Goal: Task Accomplishment & Management: Use online tool/utility

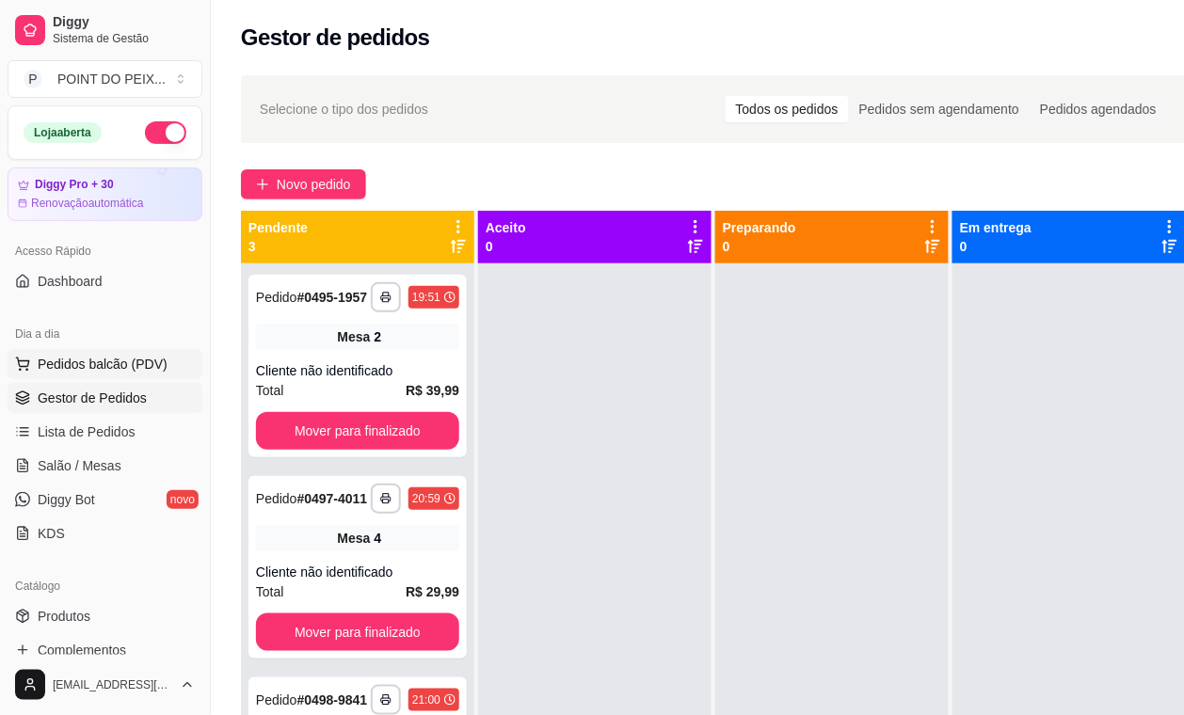
click at [114, 356] on span "Pedidos balcão (PDV)" at bounding box center [103, 364] width 130 height 19
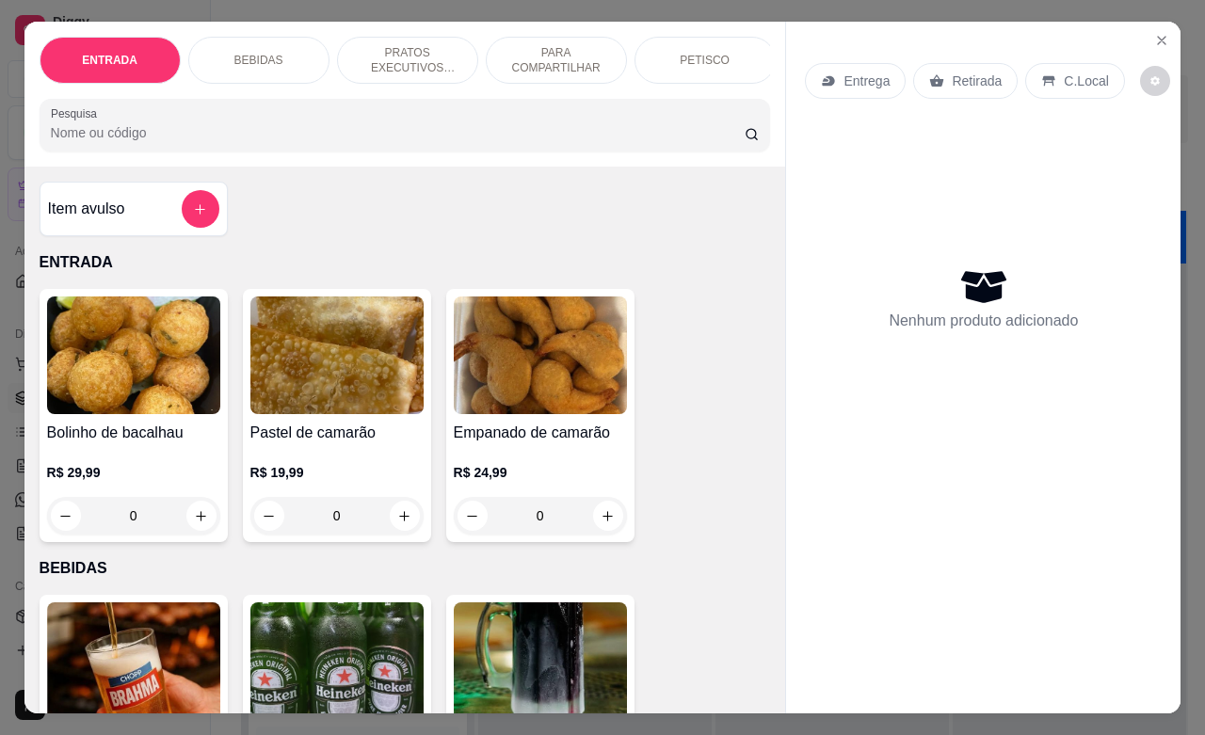
click at [962, 72] on p "Retirada" at bounding box center [976, 81] width 50 height 19
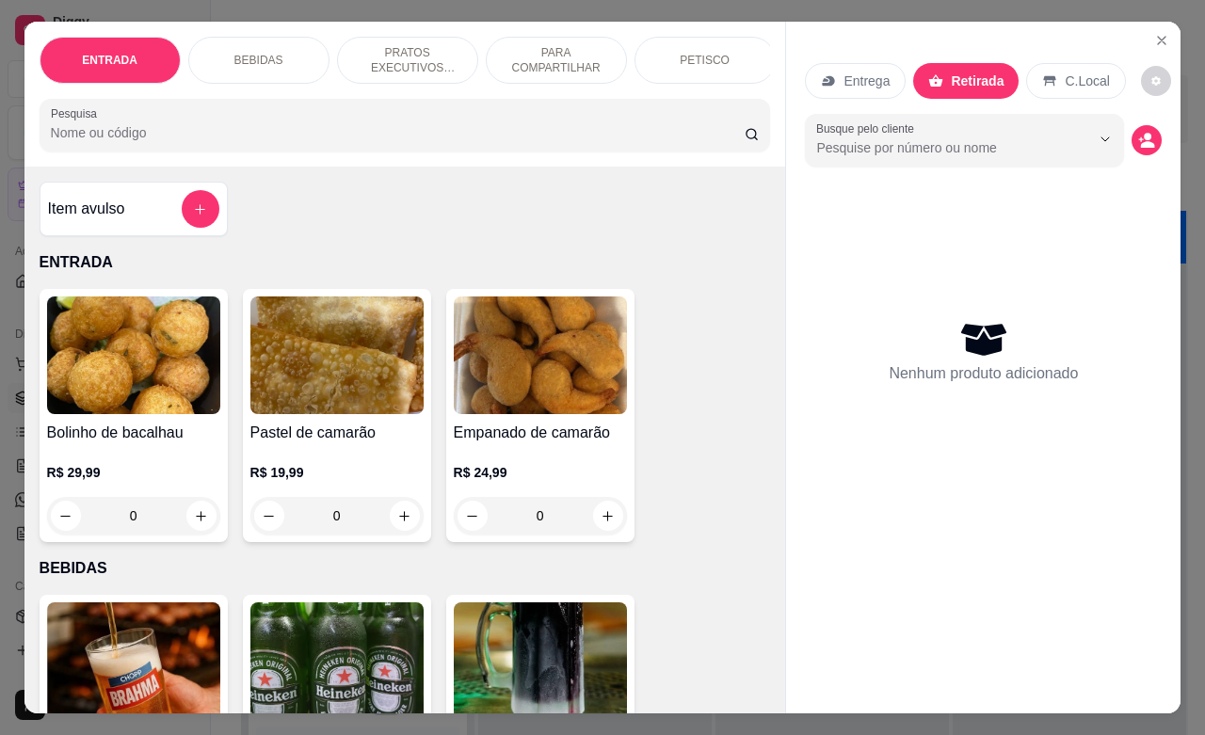
click at [695, 53] on p "PETISCO" at bounding box center [704, 60] width 50 height 15
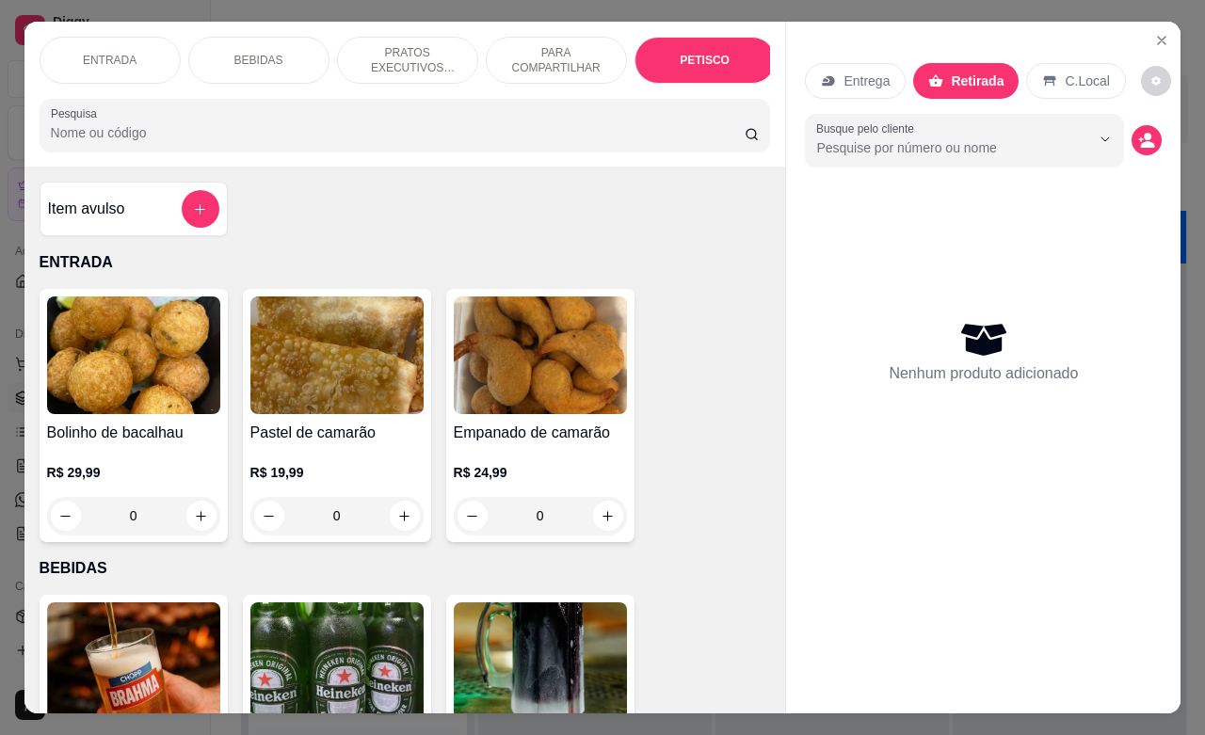
scroll to position [4125, 0]
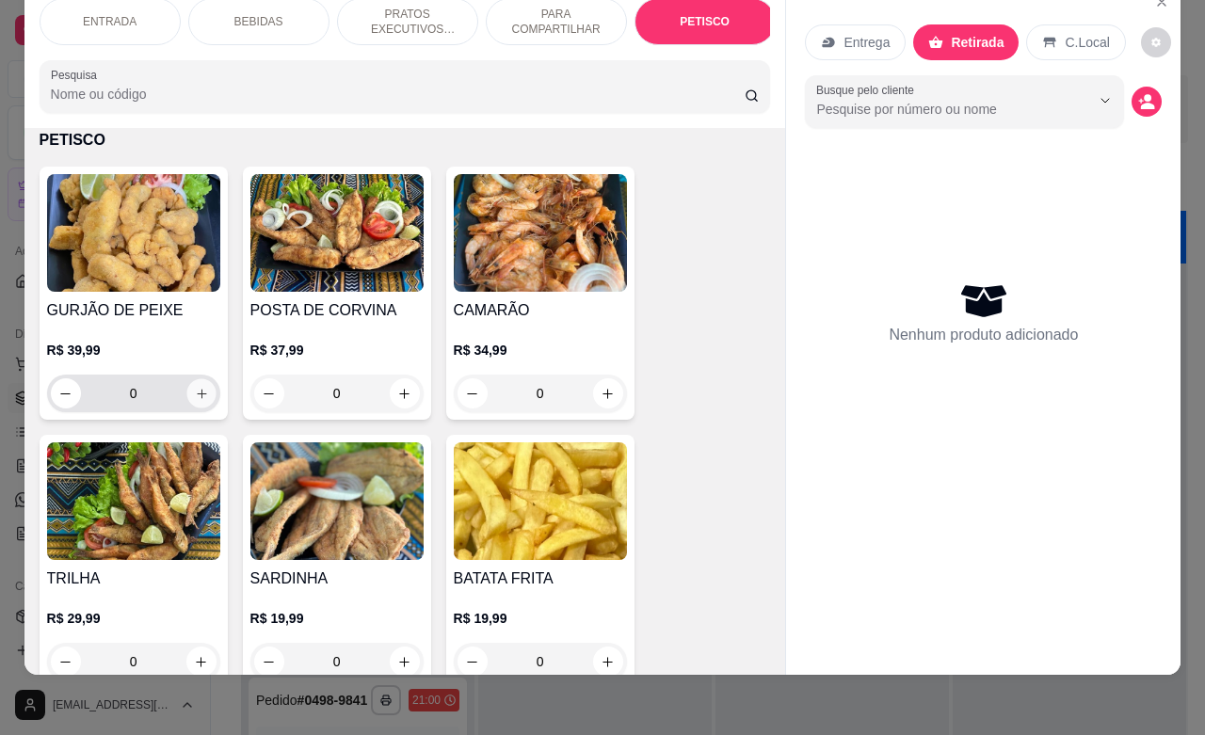
click at [194, 393] on icon "increase-product-quantity" at bounding box center [201, 394] width 14 height 14
type input "1"
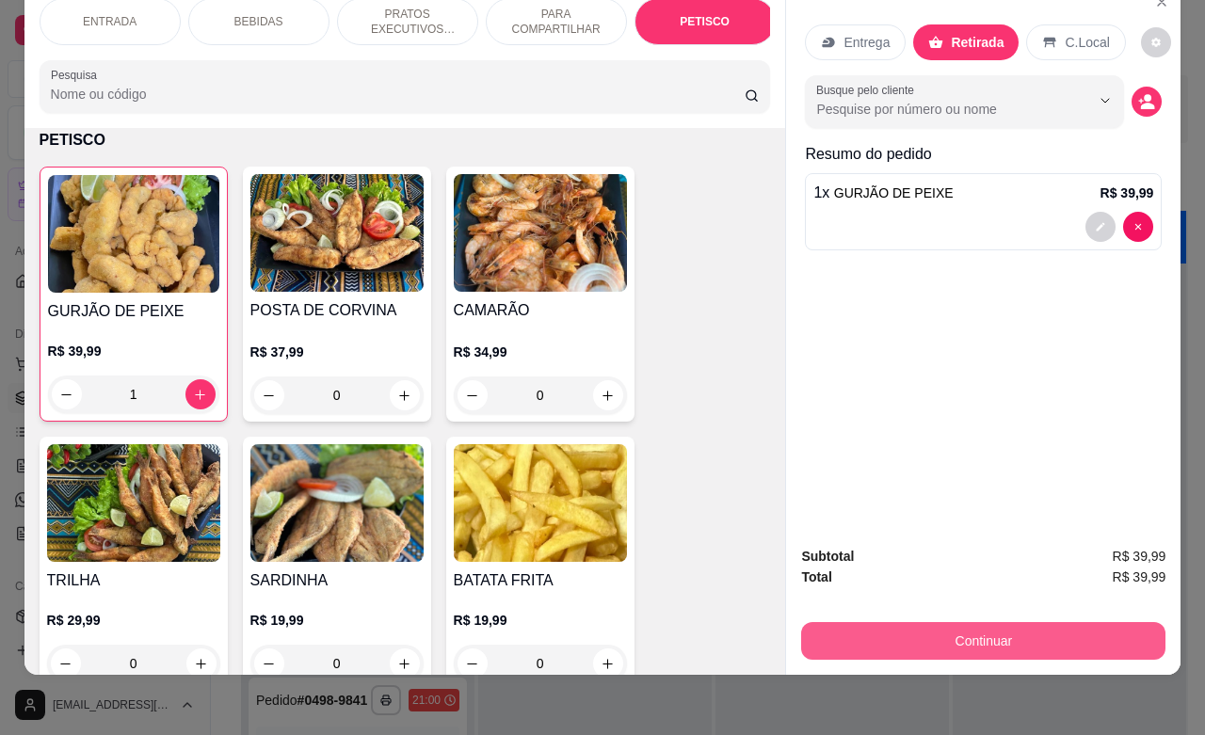
click at [953, 623] on button "Continuar" at bounding box center [983, 641] width 364 height 38
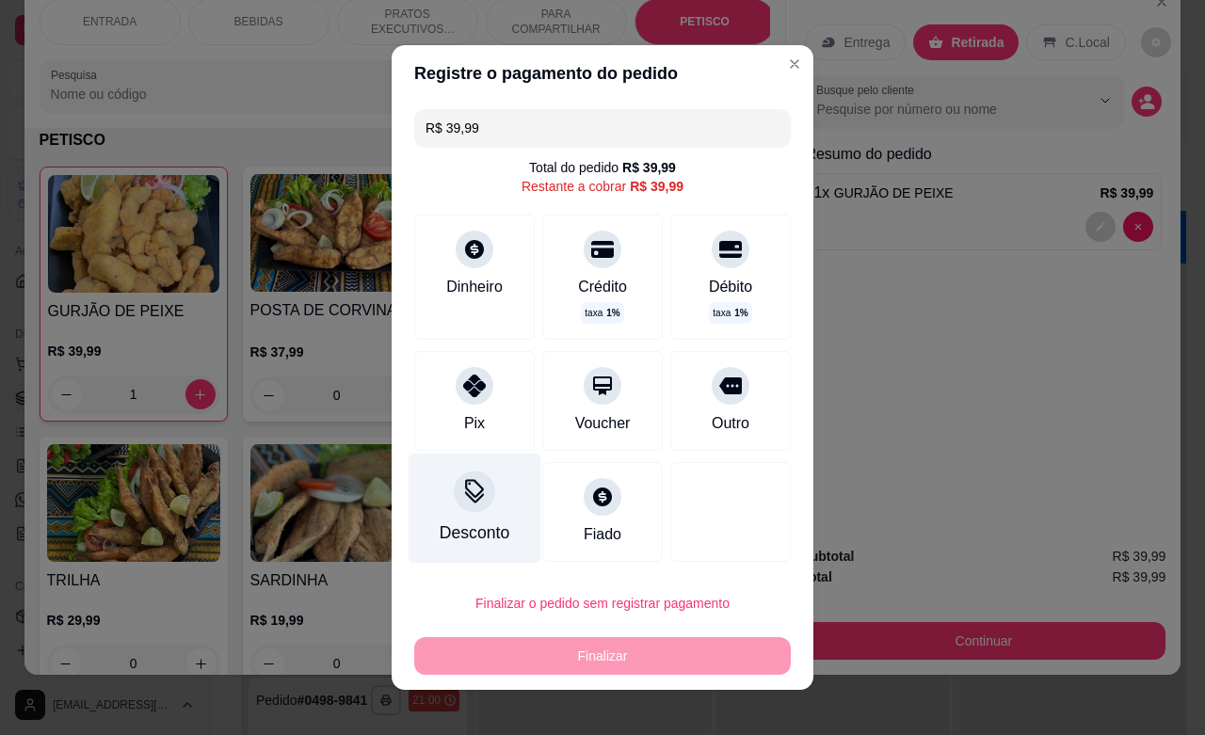
scroll to position [15, 0]
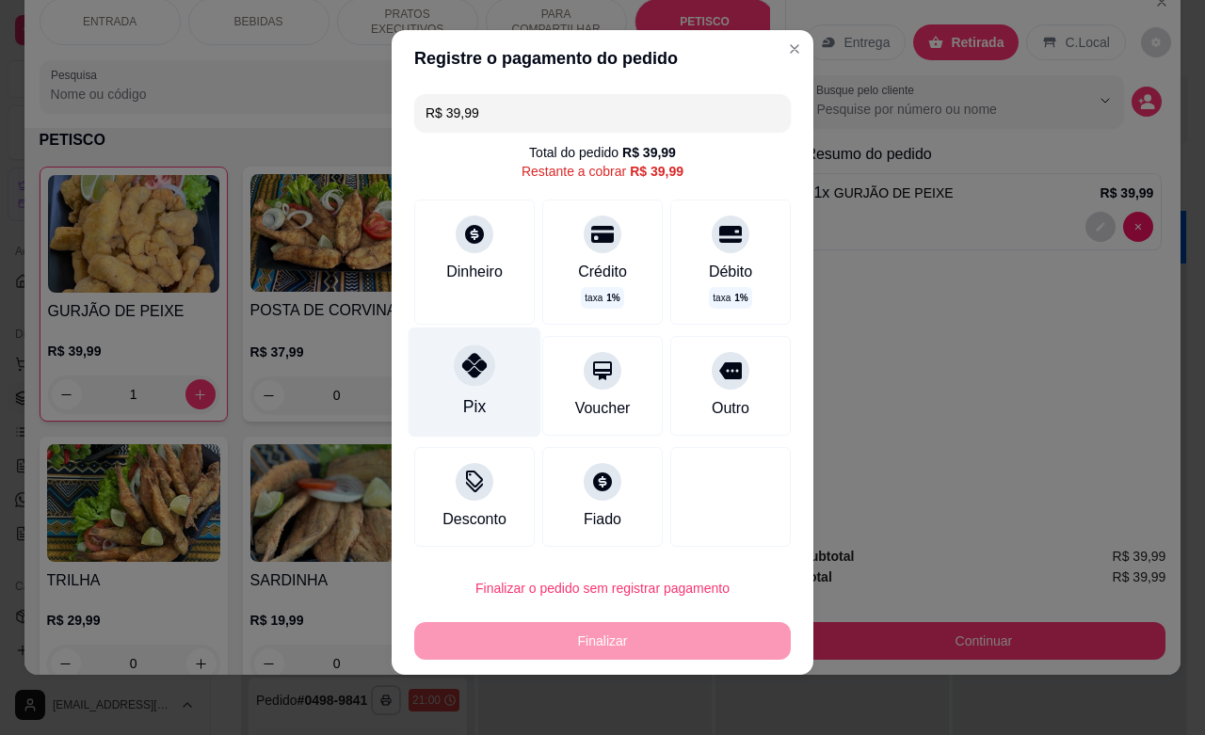
click at [471, 370] on icon at bounding box center [474, 365] width 24 height 24
type input "R$ 0,00"
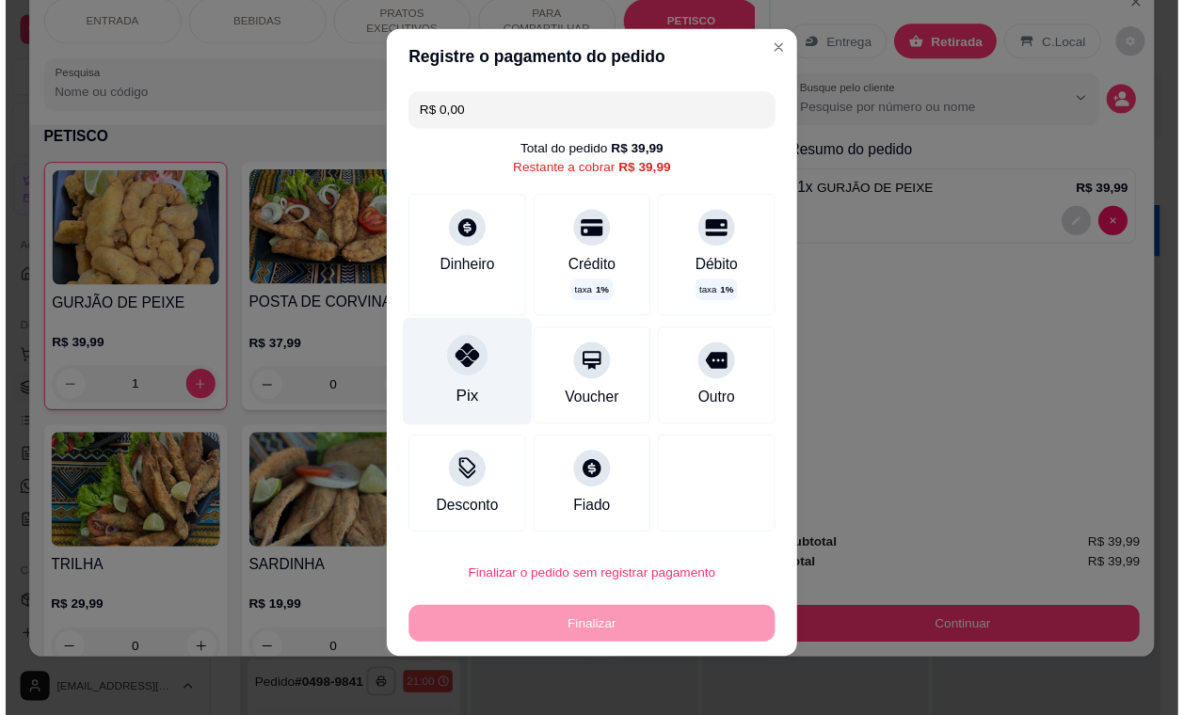
scroll to position [7, 0]
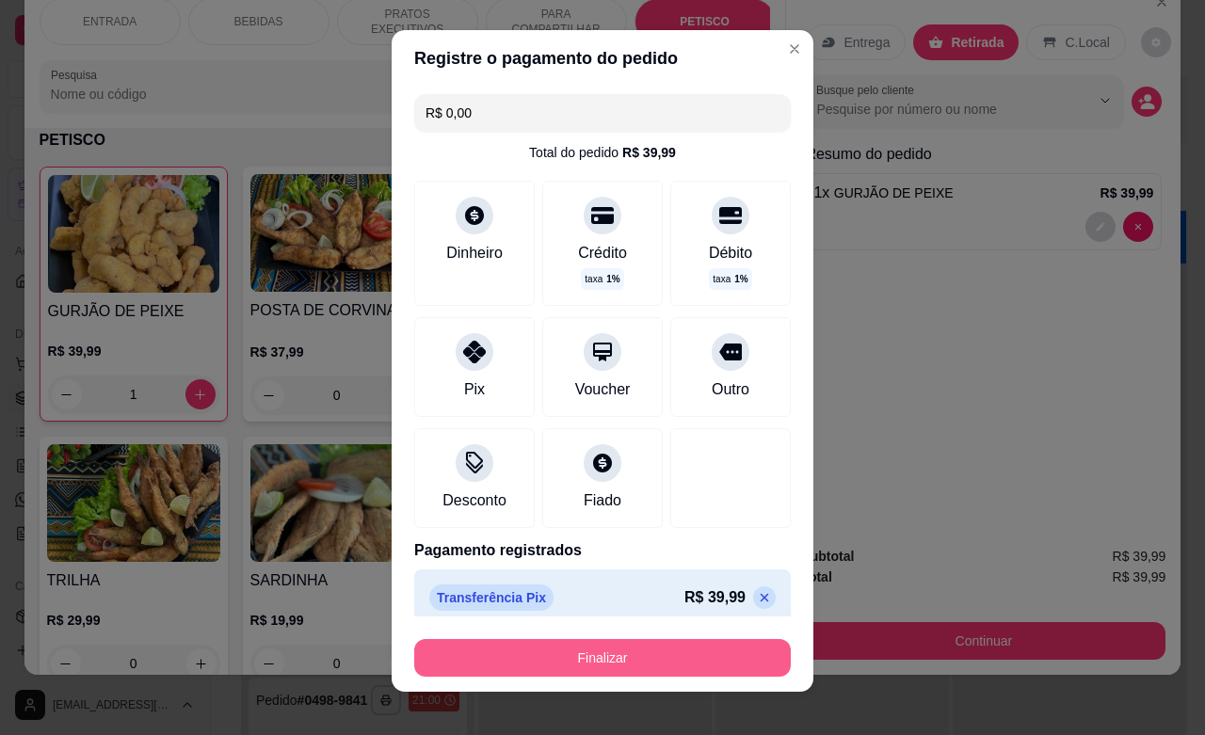
click at [615, 652] on button "Finalizar" at bounding box center [602, 658] width 376 height 38
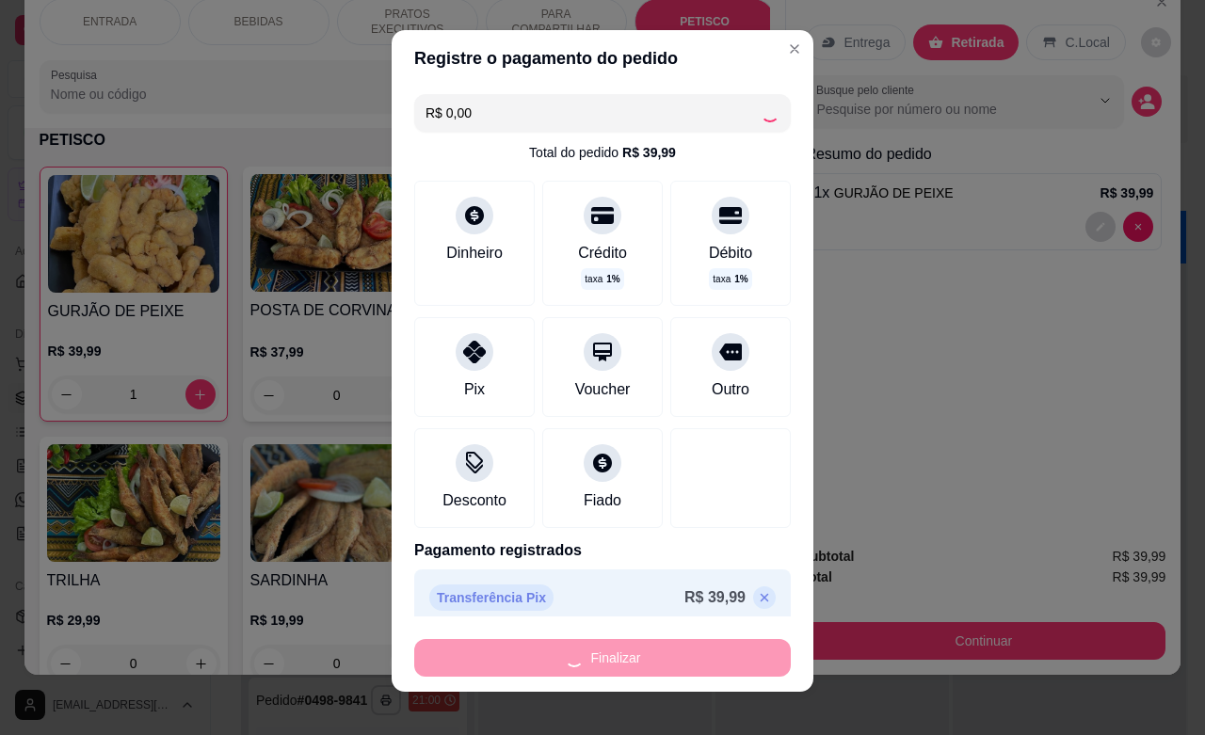
type input "0"
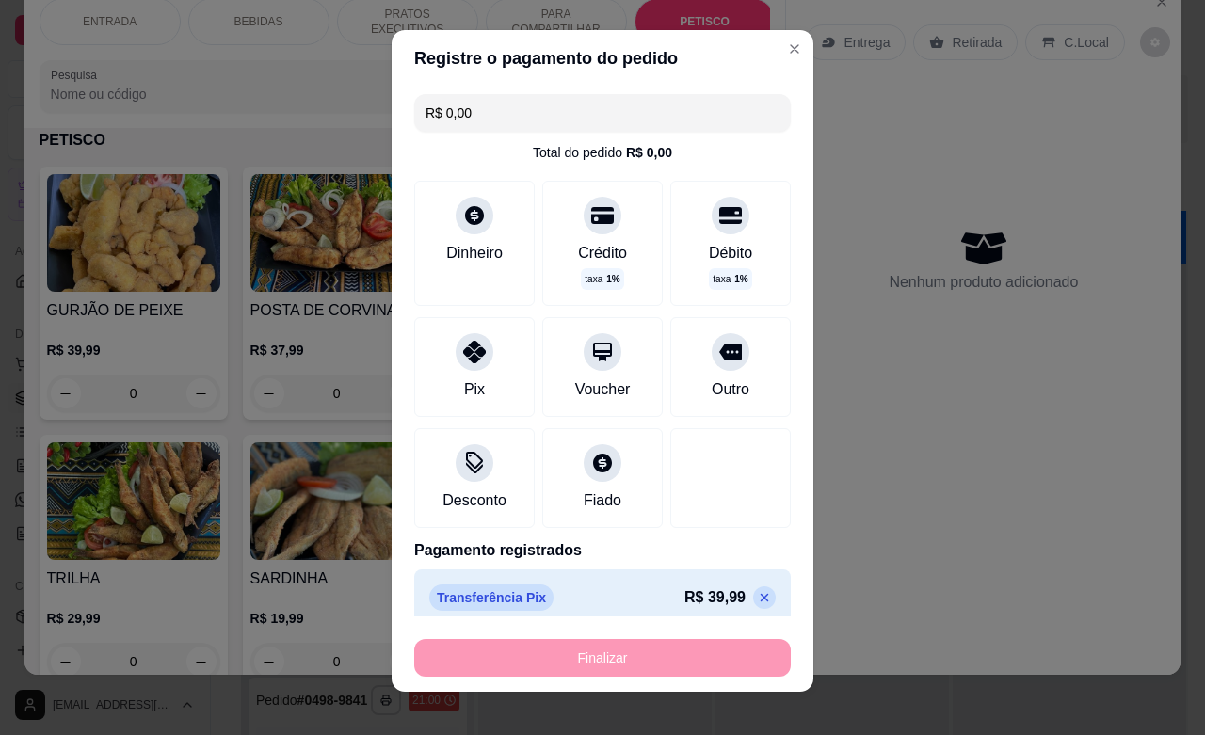
type input "-R$ 39,99"
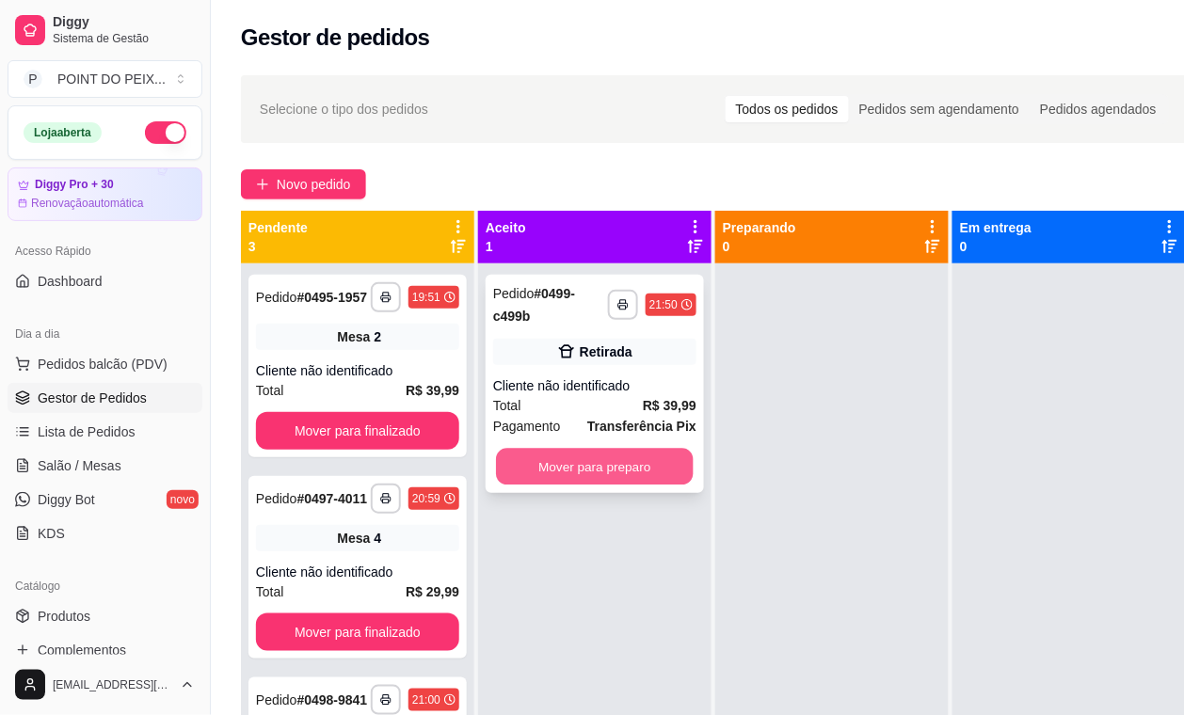
click at [613, 463] on button "Mover para preparo" at bounding box center [595, 467] width 198 height 37
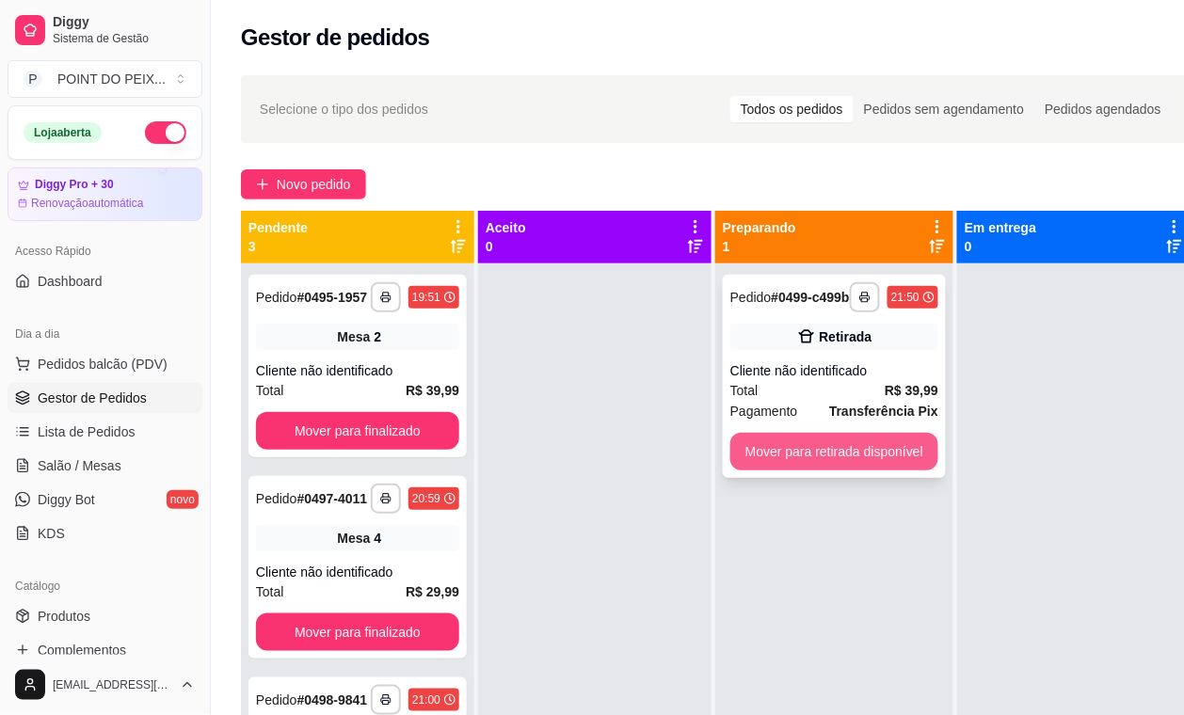
click at [817, 462] on button "Mover para retirada disponível" at bounding box center [834, 452] width 208 height 38
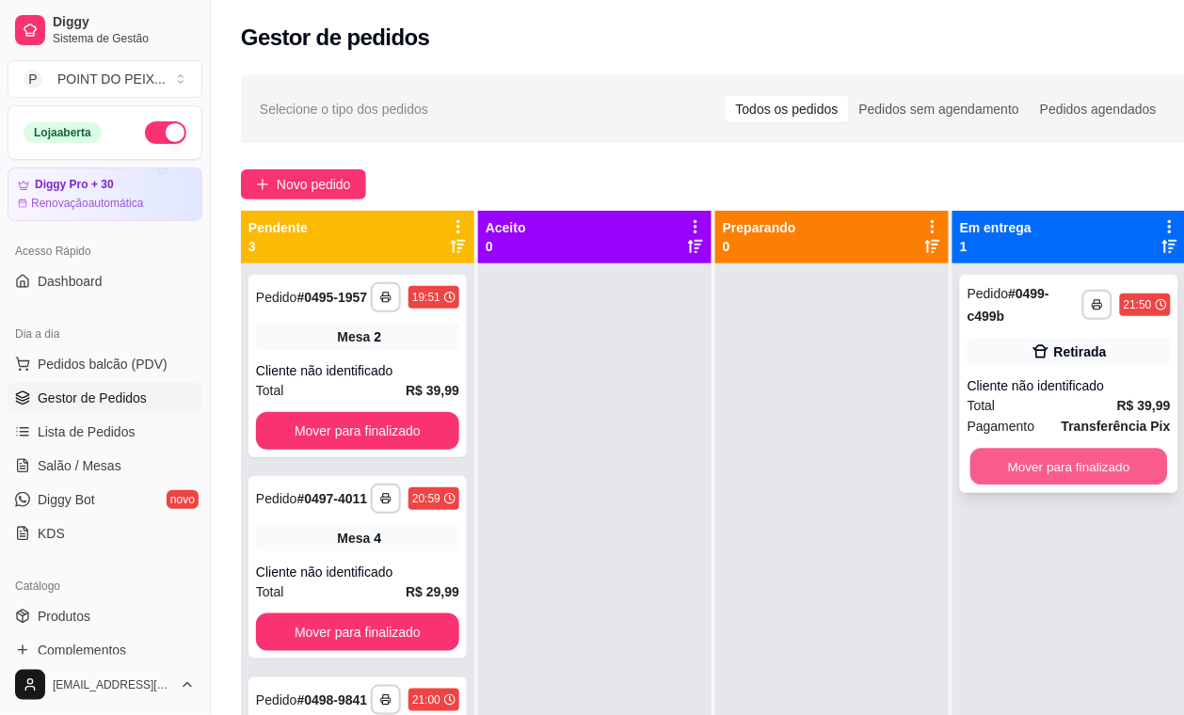
click at [1041, 466] on button "Mover para finalizado" at bounding box center [1069, 467] width 198 height 37
